Goal: Information Seeking & Learning: Learn about a topic

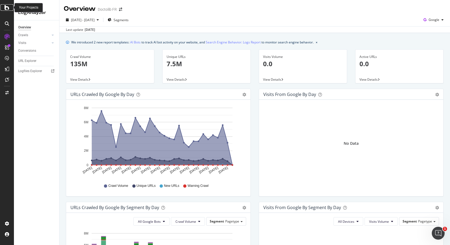
click at [9, 7] on icon at bounding box center [7, 7] width 5 height 6
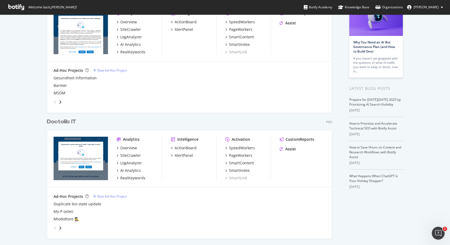
scroll to position [53, 0]
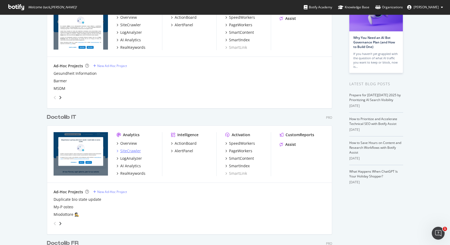
click at [131, 148] on div "SiteCrawler" at bounding box center [130, 150] width 21 height 5
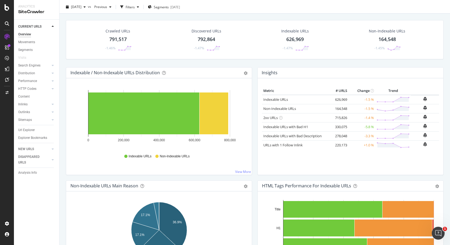
scroll to position [13, 0]
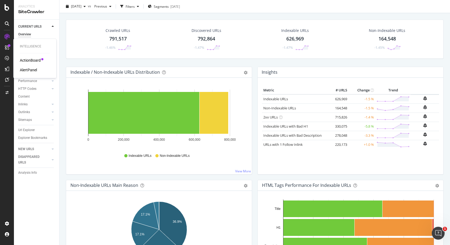
click at [31, 60] on div "ActionBoard" at bounding box center [30, 60] width 21 height 5
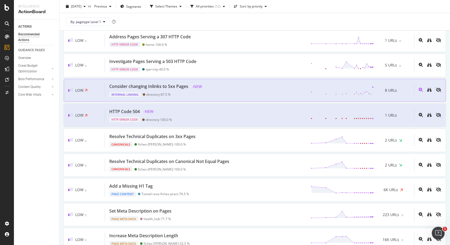
scroll to position [1077, 0]
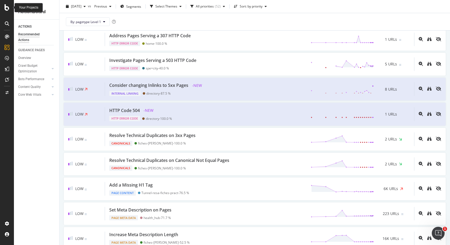
click at [8, 6] on icon at bounding box center [7, 7] width 5 height 6
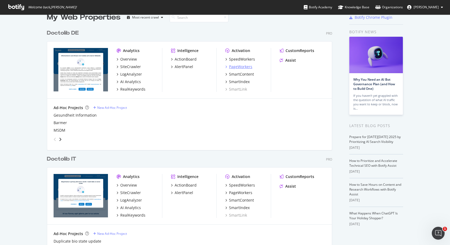
scroll to position [9, 0]
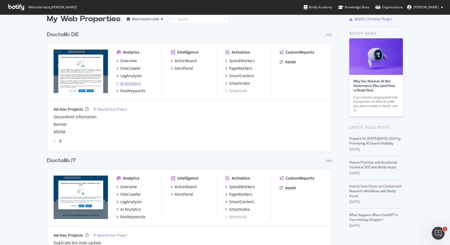
click at [137, 83] on div "AI Analytics" at bounding box center [130, 83] width 21 height 5
